Goal: Information Seeking & Learning: Learn about a topic

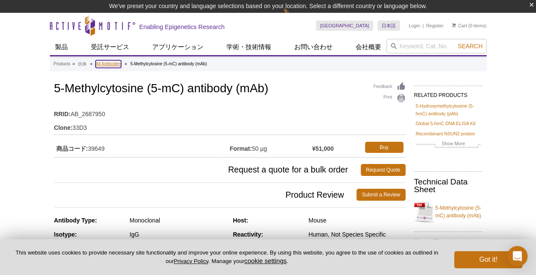
click at [102, 62] on link "All Antibodies" at bounding box center [109, 64] width 26 height 8
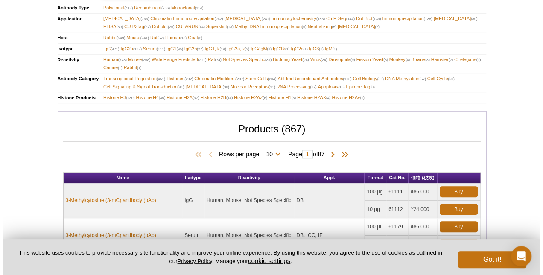
scroll to position [309, 0]
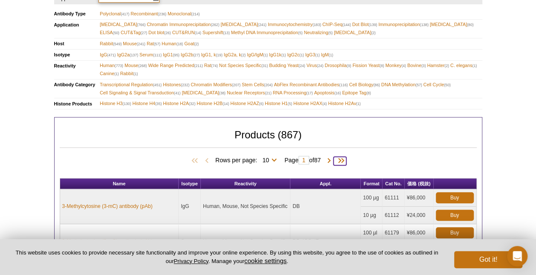
click at [344, 158] on span at bounding box center [340, 161] width 13 height 9
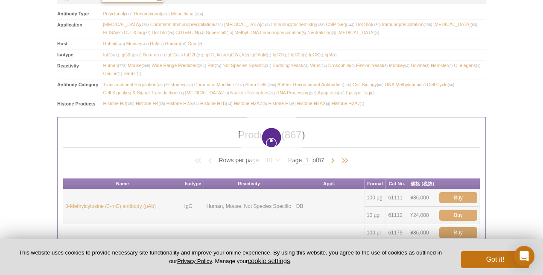
click at [536, 191] on html "× We've preset your country and language selections based on your location. Sel…" at bounding box center [271, 223] width 543 height 1064
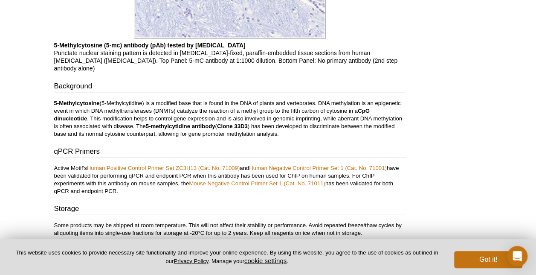
scroll to position [1102, 0]
